Goal: Task Accomplishment & Management: Use online tool/utility

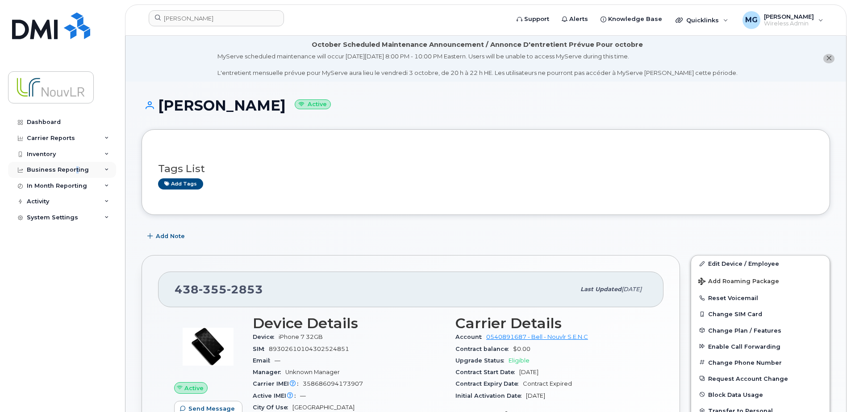
click at [74, 166] on div "Business Reporting" at bounding box center [62, 170] width 108 height 16
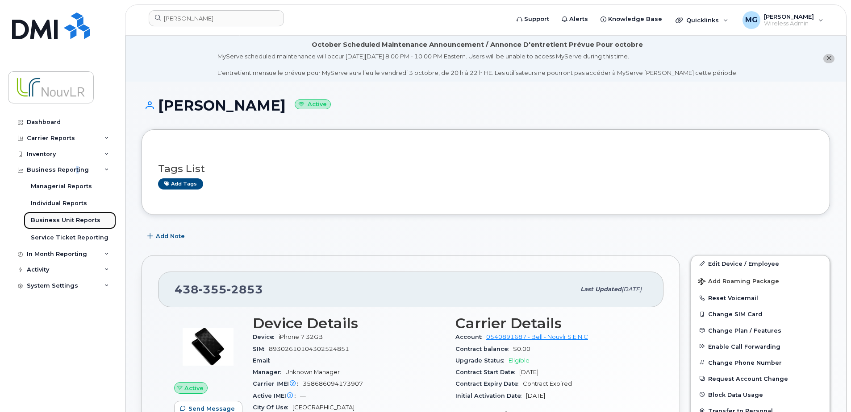
drag, startPoint x: 74, startPoint y: 166, endPoint x: 68, endPoint y: 220, distance: 53.9
click at [68, 220] on div "Business Unit Reports" at bounding box center [66, 220] width 70 height 8
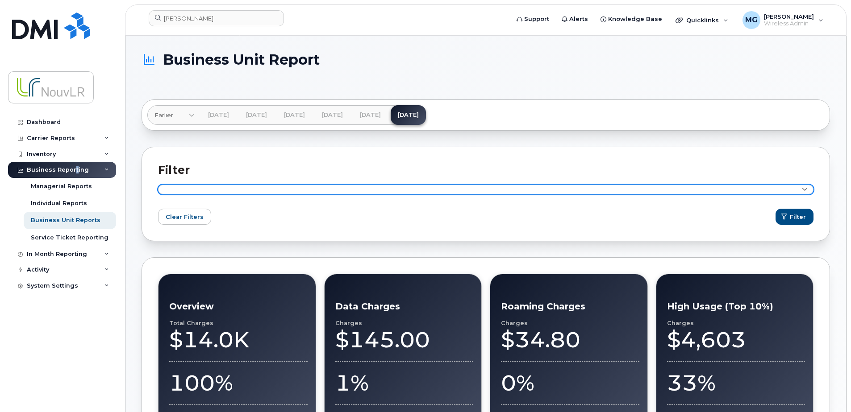
click at [806, 189] on icon at bounding box center [805, 190] width 6 height 6
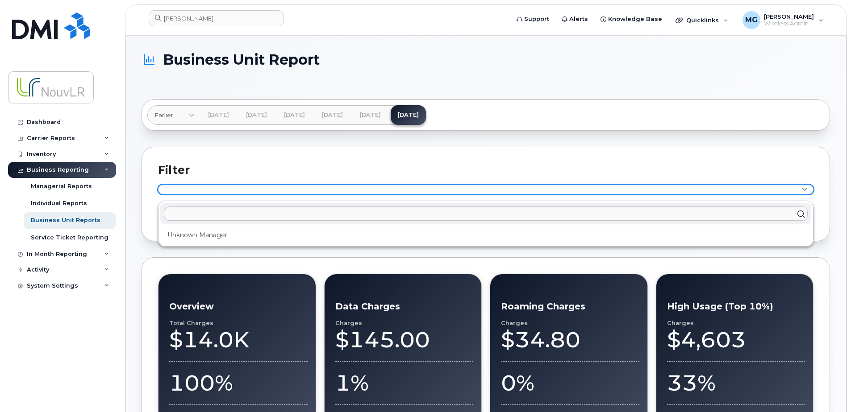
click at [806, 189] on icon at bounding box center [805, 190] width 6 height 6
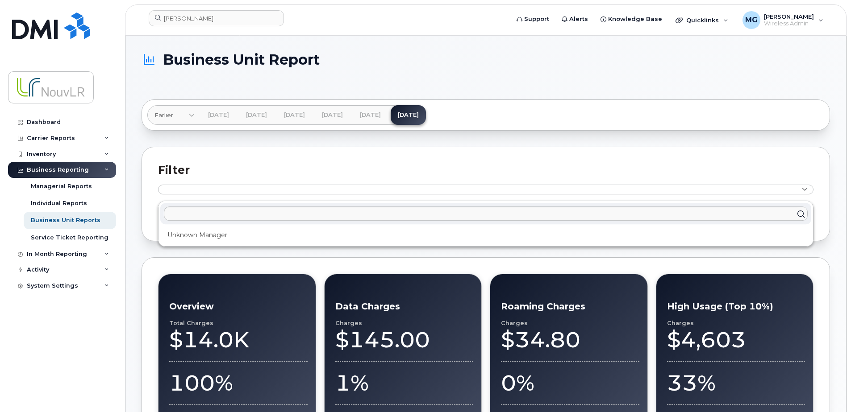
click at [702, 166] on h2 "Filter" at bounding box center [485, 169] width 655 height 13
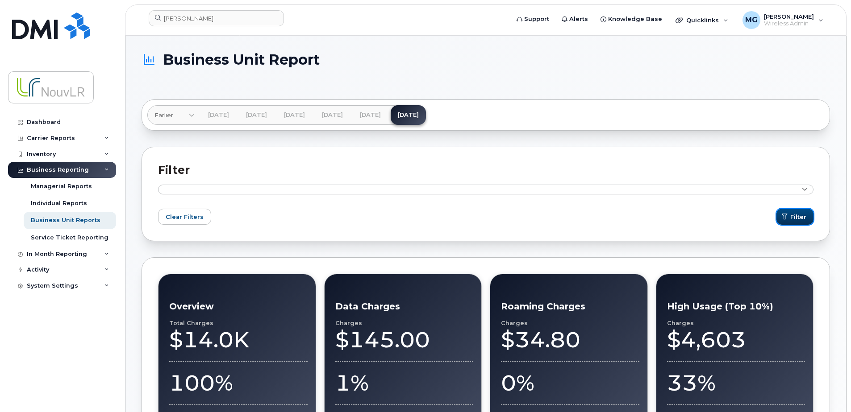
click at [798, 216] on span "Filter" at bounding box center [798, 217] width 16 height 8
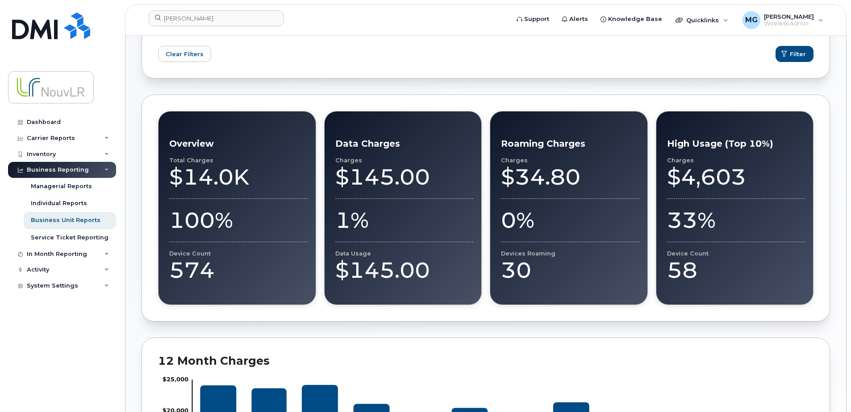
scroll to position [179, 0]
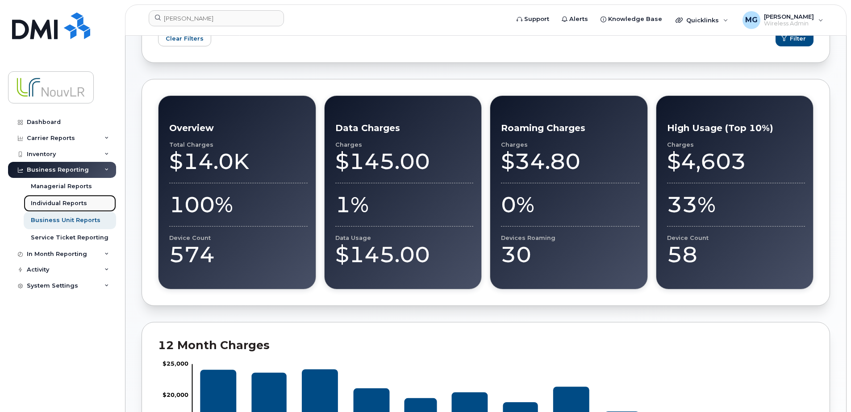
click at [62, 204] on div "Individual Reports" at bounding box center [59, 203] width 56 height 8
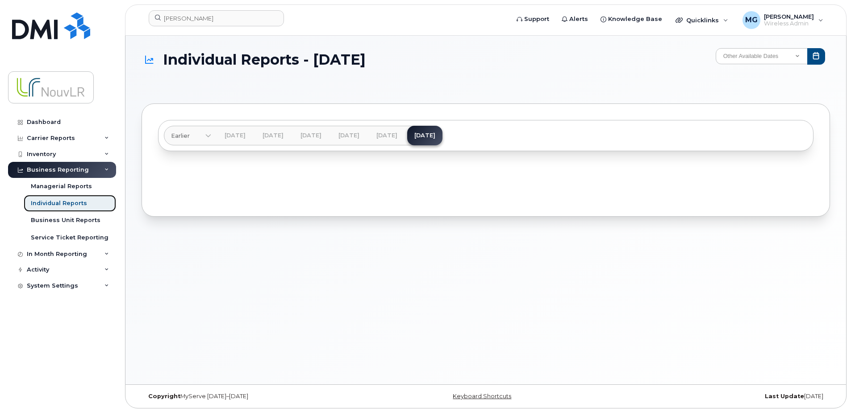
scroll to position [4, 0]
click at [72, 187] on div "Managerial Reports" at bounding box center [61, 187] width 61 height 8
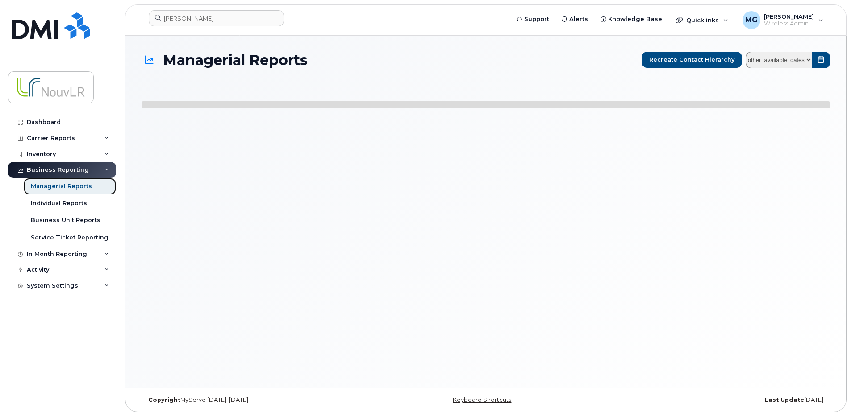
select select
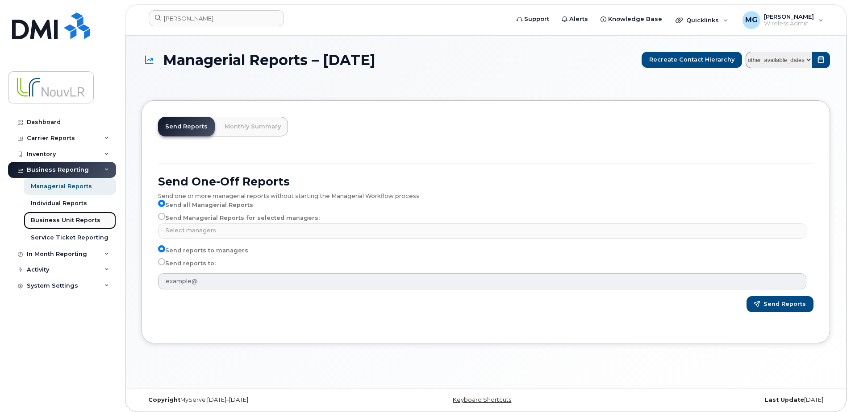
click at [71, 220] on div "Business Unit Reports" at bounding box center [66, 220] width 70 height 8
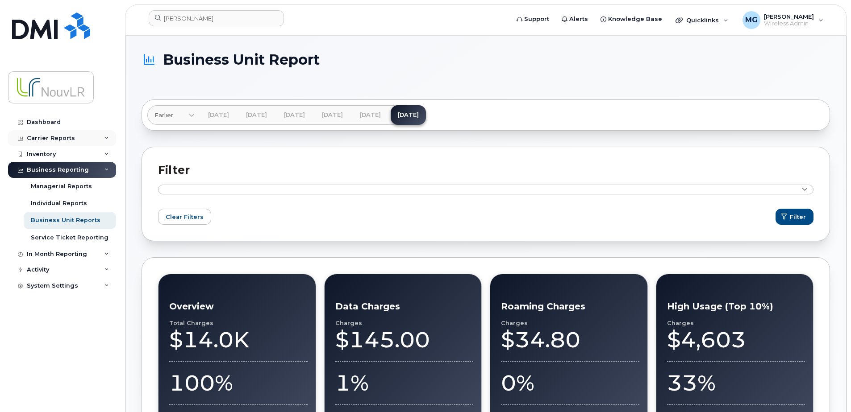
click at [107, 137] on icon at bounding box center [106, 138] width 4 height 4
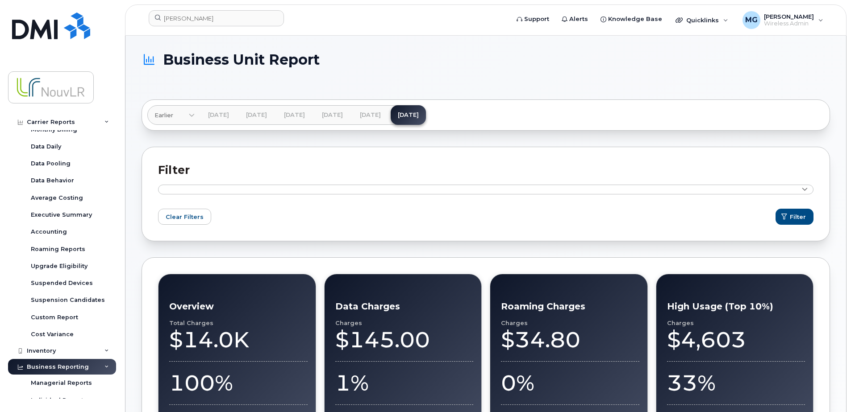
scroll to position [45, 0]
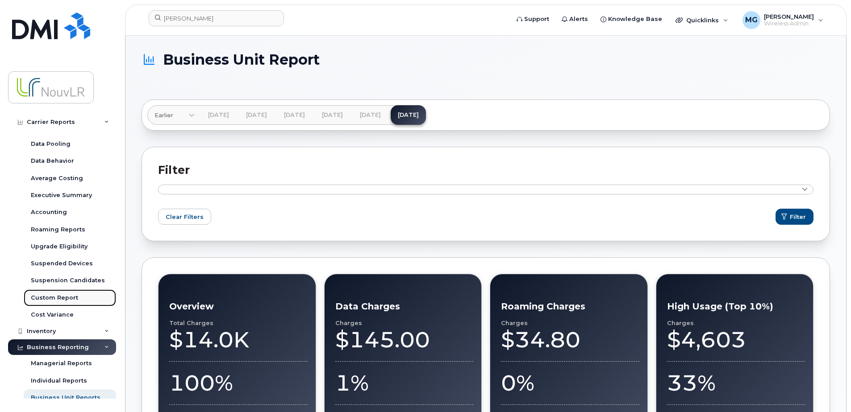
click at [66, 294] on div "Custom Report" at bounding box center [54, 298] width 47 height 8
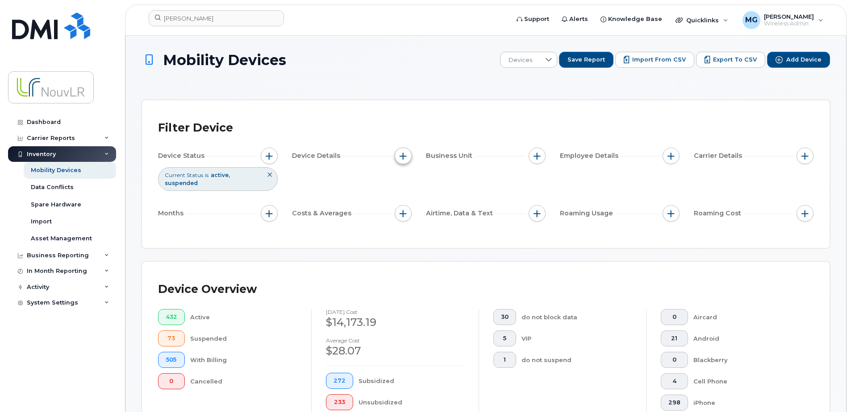
click at [408, 158] on button "button" at bounding box center [403, 156] width 17 height 17
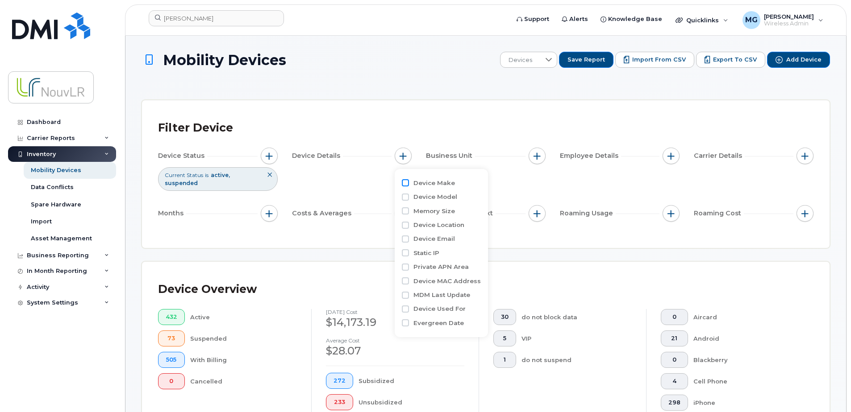
click at [406, 180] on input "Device Make" at bounding box center [405, 182] width 7 height 7
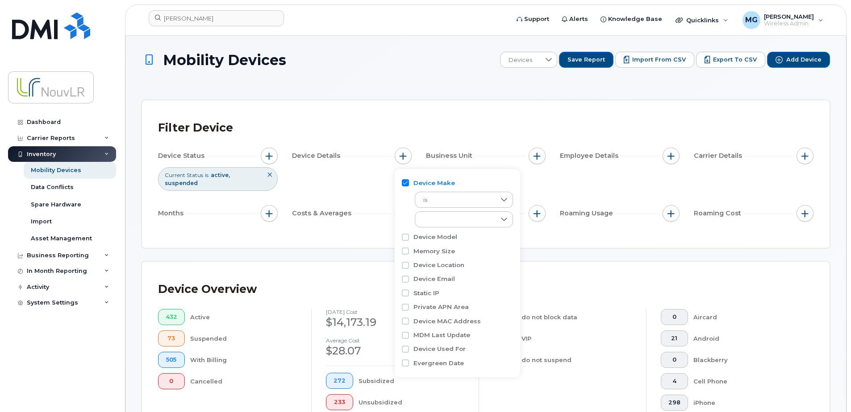
click at [407, 183] on input "Device Make" at bounding box center [405, 182] width 7 height 7
checkbox input "false"
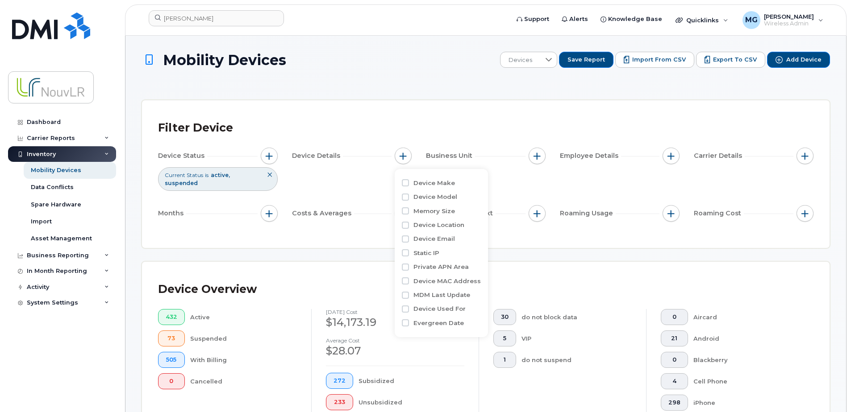
click at [316, 178] on div "Device Status Current Status is active suspended Device Details Business Unit E…" at bounding box center [485, 187] width 655 height 78
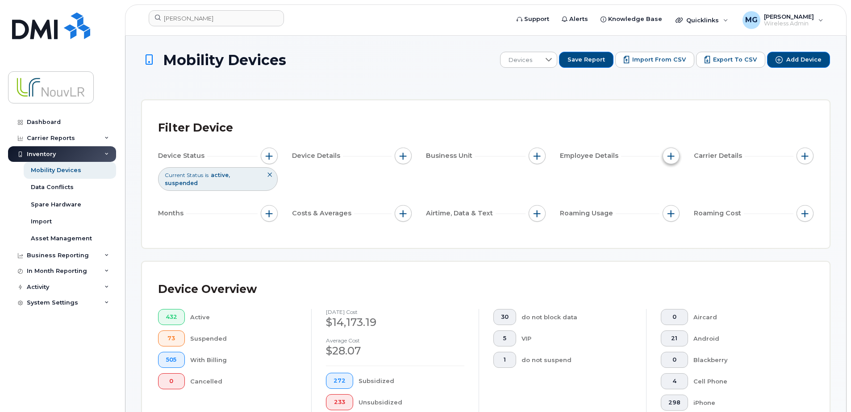
click at [674, 158] on span "button" at bounding box center [670, 156] width 7 height 7
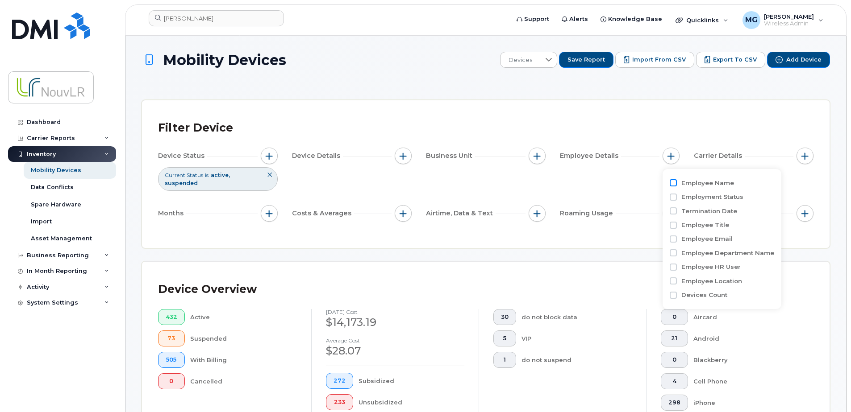
click at [674, 181] on input "Employee Name" at bounding box center [672, 182] width 7 height 7
checkbox input "true"
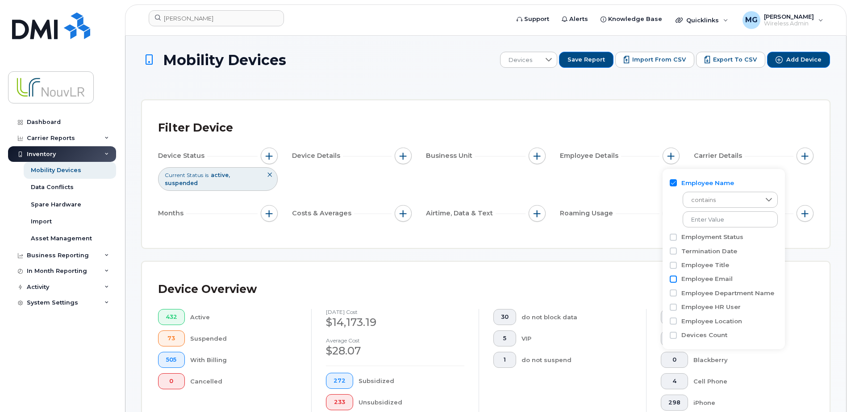
click at [673, 278] on input "Employee Email" at bounding box center [672, 279] width 7 height 7
checkbox input "true"
click at [607, 236] on div "Filter Device Device Status Current Status is active suspended Device Details B…" at bounding box center [485, 174] width 687 height 148
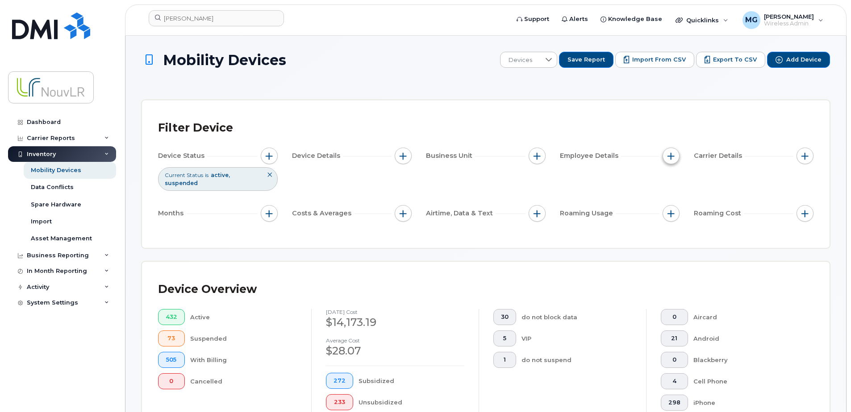
click at [670, 154] on span "button" at bounding box center [670, 156] width 7 height 7
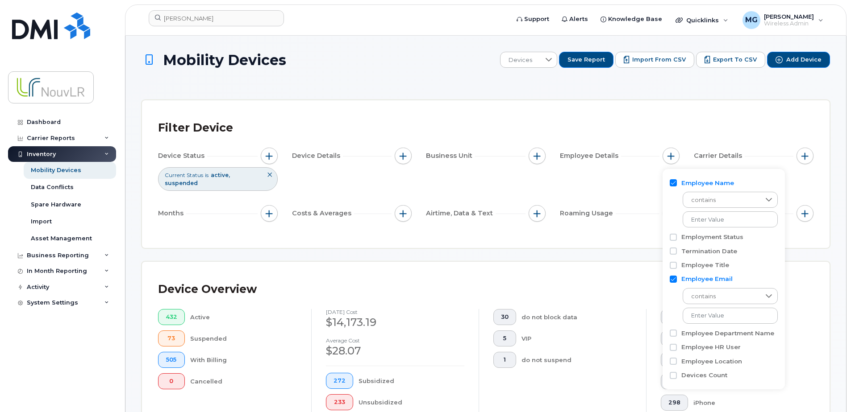
click at [604, 184] on div "Device Status Current Status is active suspended Device Details Business Unit E…" at bounding box center [485, 187] width 655 height 78
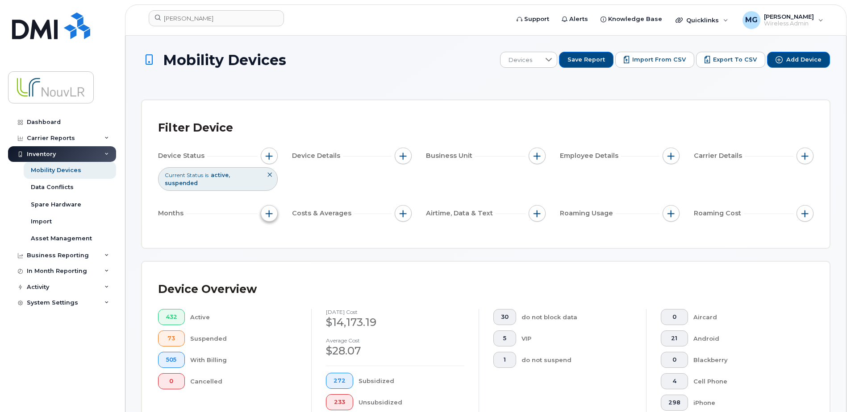
click at [268, 210] on span "button" at bounding box center [269, 213] width 7 height 7
click at [237, 236] on div "Filter Device Device Status Current Status is active suspended Device Details B…" at bounding box center [485, 174] width 687 height 148
click at [591, 59] on span "Save Report" at bounding box center [585, 60] width 37 height 8
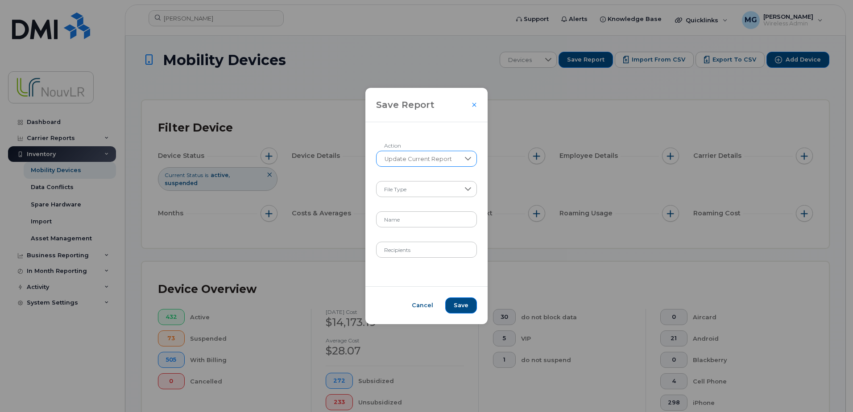
click at [463, 158] on div at bounding box center [468, 158] width 17 height 15
click at [412, 180] on span "Create New Report" at bounding box center [411, 183] width 57 height 8
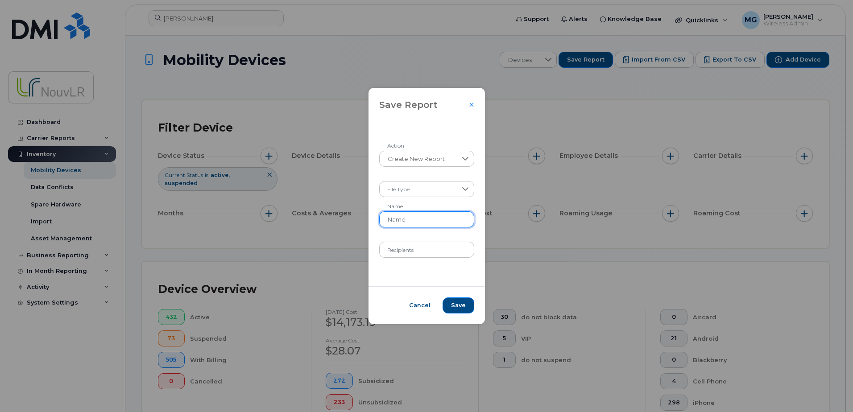
click at [397, 219] on input "Name" at bounding box center [426, 220] width 95 height 16
type input "NouvLR device list"
click at [403, 254] on input "Recipients" at bounding box center [426, 250] width 95 height 16
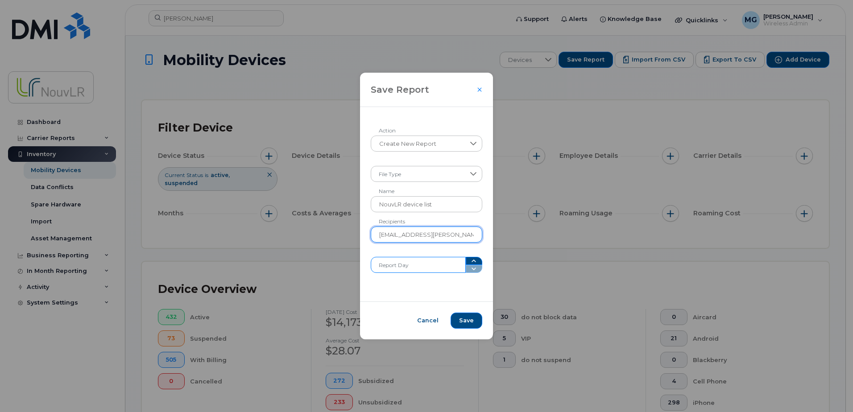
type input "marc.gendron@nouvlr.com"
click at [446, 262] on input "Report Day" at bounding box center [418, 265] width 95 height 16
click at [443, 175] on span at bounding box center [418, 174] width 94 height 16
click at [398, 198] on li "XLSX" at bounding box center [426, 198] width 103 height 16
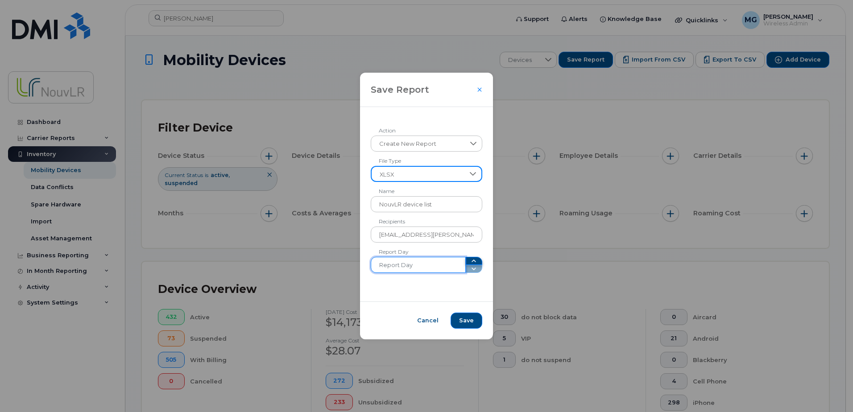
type input "1"
click at [470, 262] on icon "button" at bounding box center [473, 261] width 7 height 7
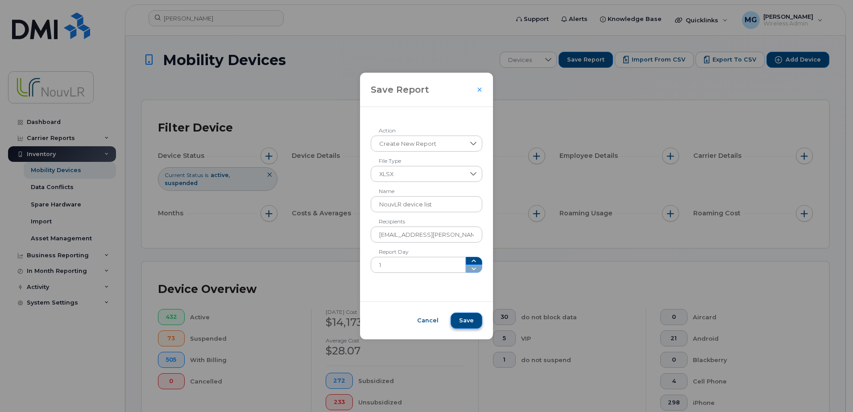
click at [465, 318] on span "Save" at bounding box center [466, 321] width 15 height 8
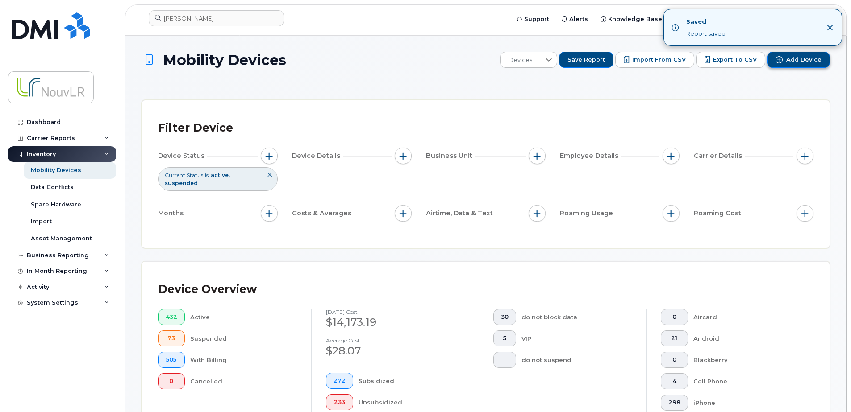
click at [781, 58] on icon "Add Device" at bounding box center [778, 59] width 7 height 7
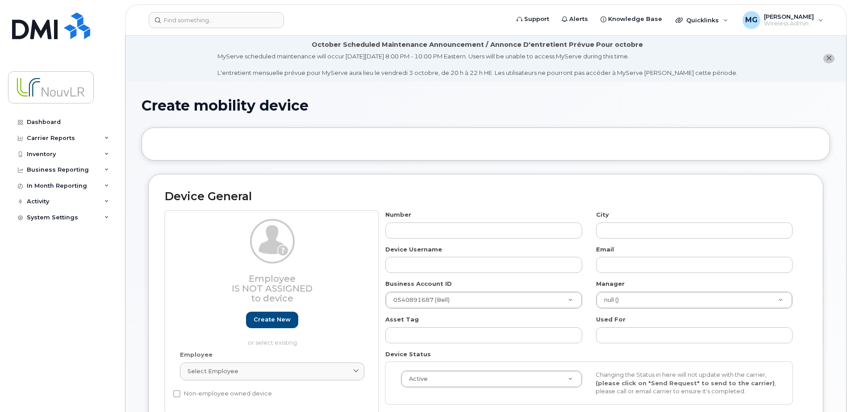
click at [828, 57] on icon "close notification" at bounding box center [829, 58] width 6 height 6
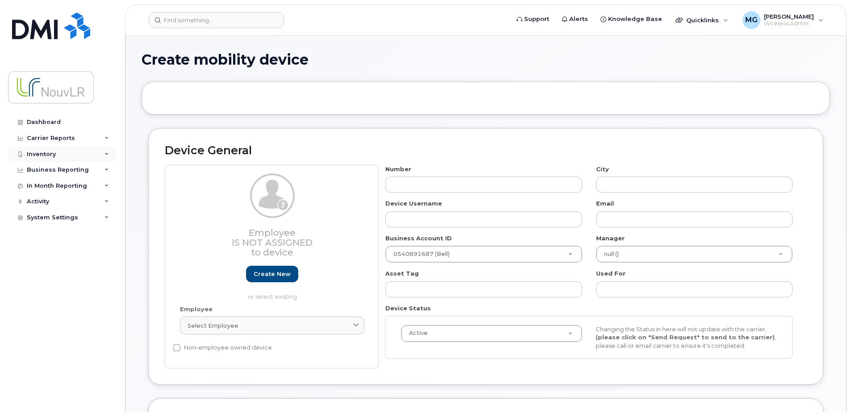
click at [50, 152] on div "Inventory" at bounding box center [41, 154] width 29 height 7
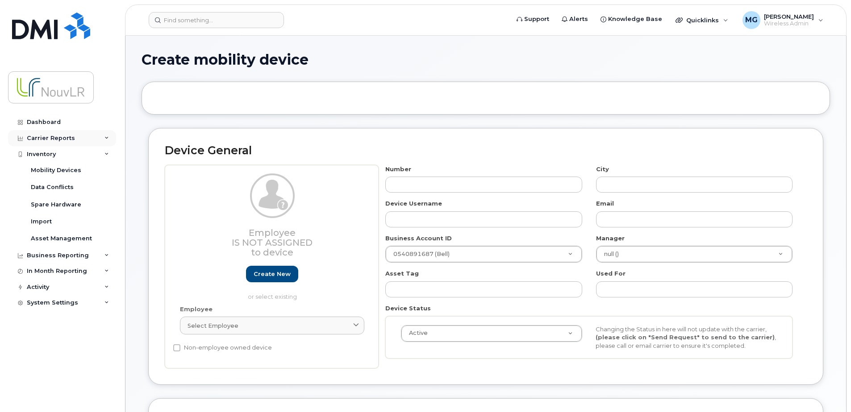
click at [108, 135] on div "Carrier Reports" at bounding box center [62, 138] width 108 height 16
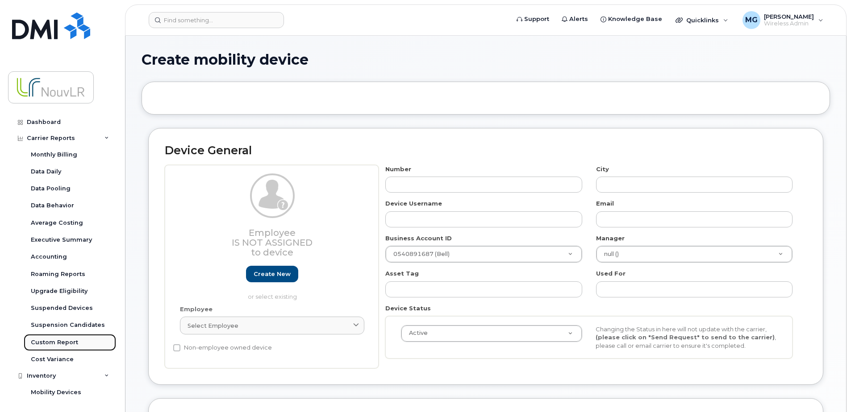
click at [57, 342] on div "Custom Report" at bounding box center [54, 343] width 47 height 8
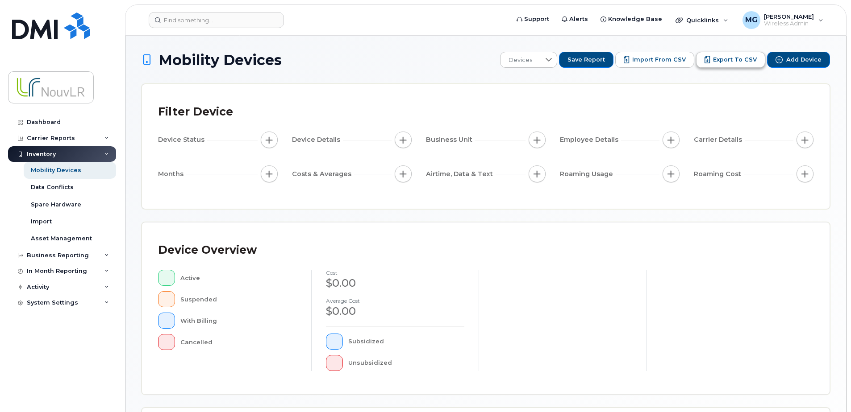
click at [722, 58] on span "Export to CSV" at bounding box center [735, 60] width 44 height 8
